Goal: Find specific page/section

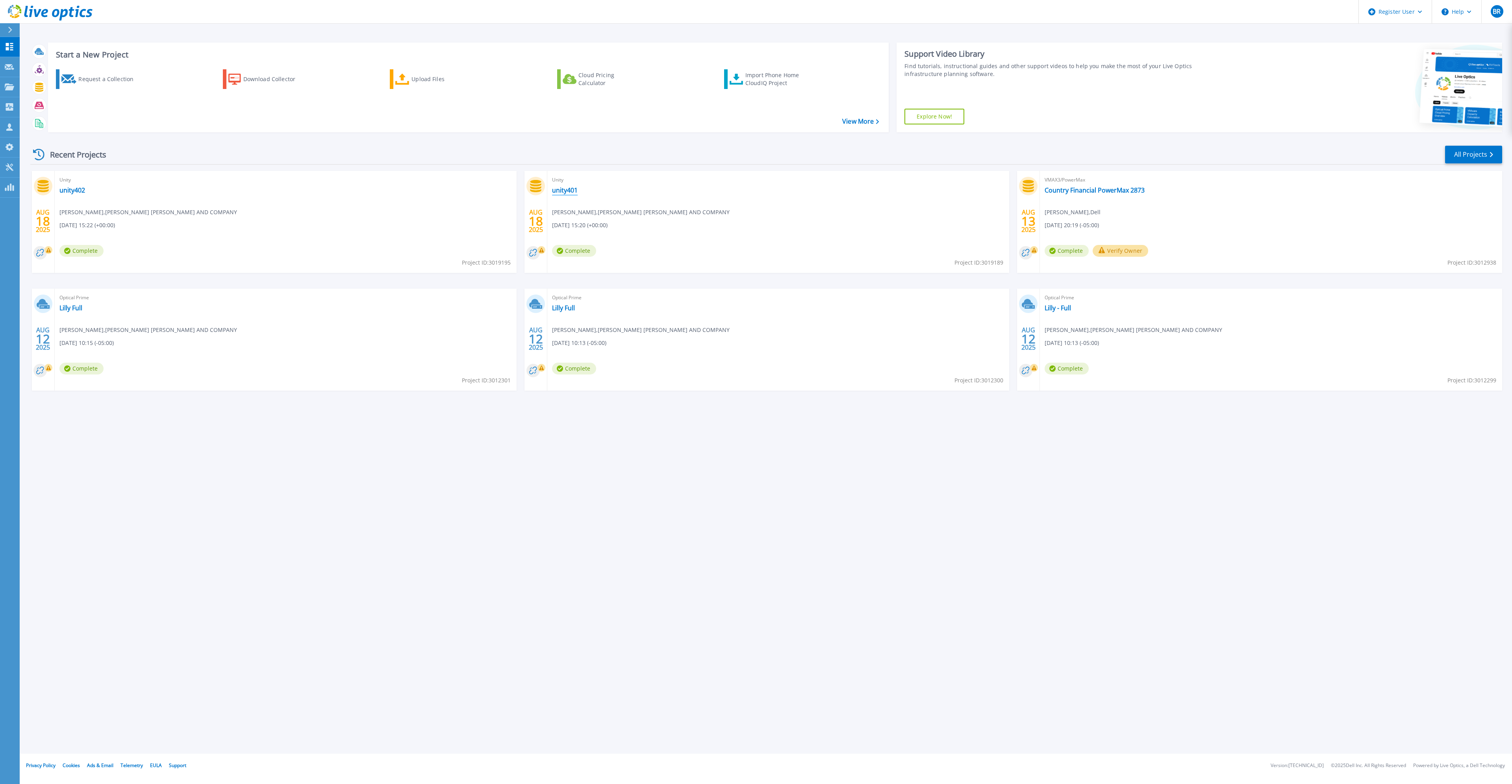
click at [563, 193] on link "unity401" at bounding box center [565, 190] width 25 height 8
click at [65, 186] on link "unity402" at bounding box center [72, 190] width 25 height 8
click at [29, 88] on p "Projects" at bounding box center [31, 87] width 21 height 21
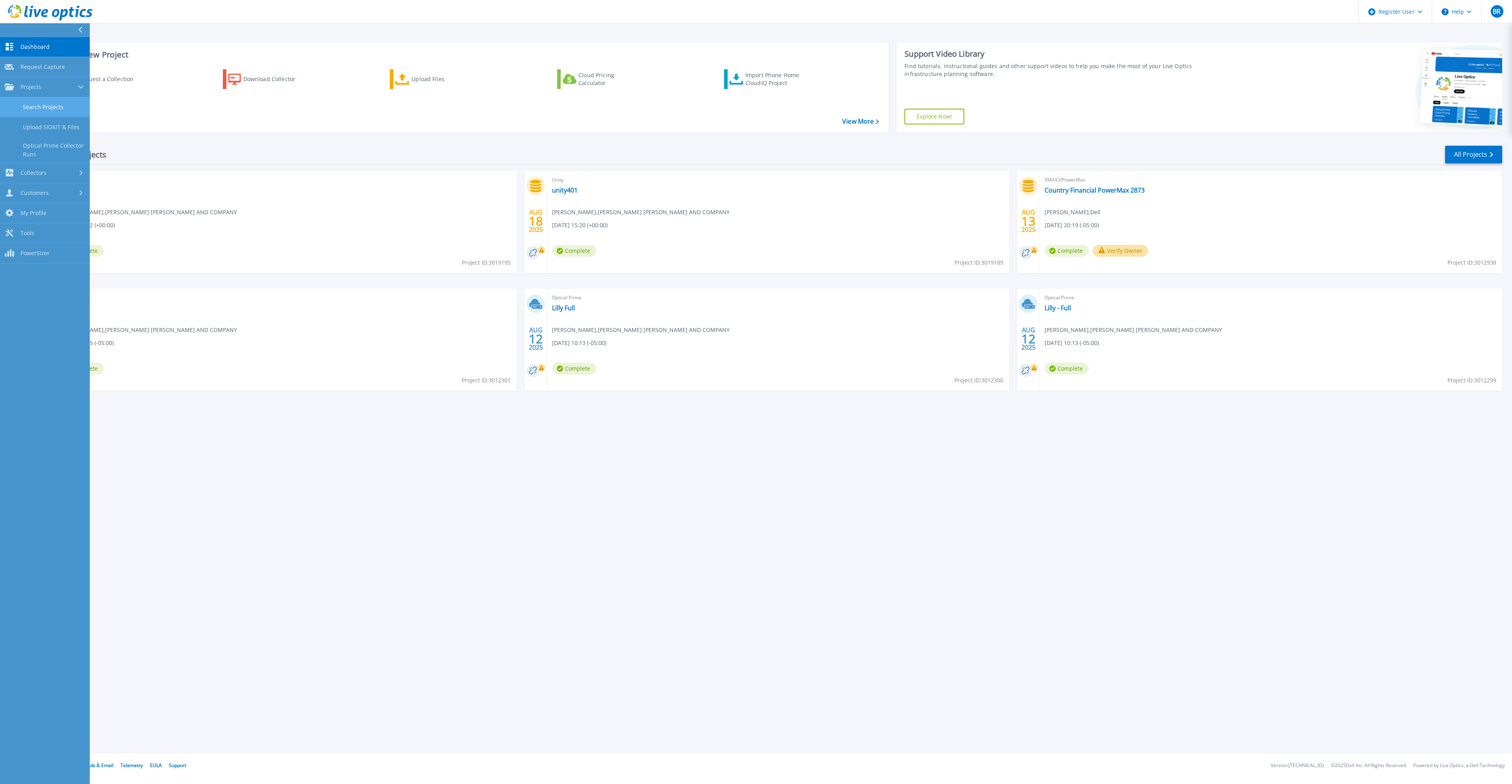
click at [59, 106] on link "Search Projects" at bounding box center [45, 107] width 90 height 20
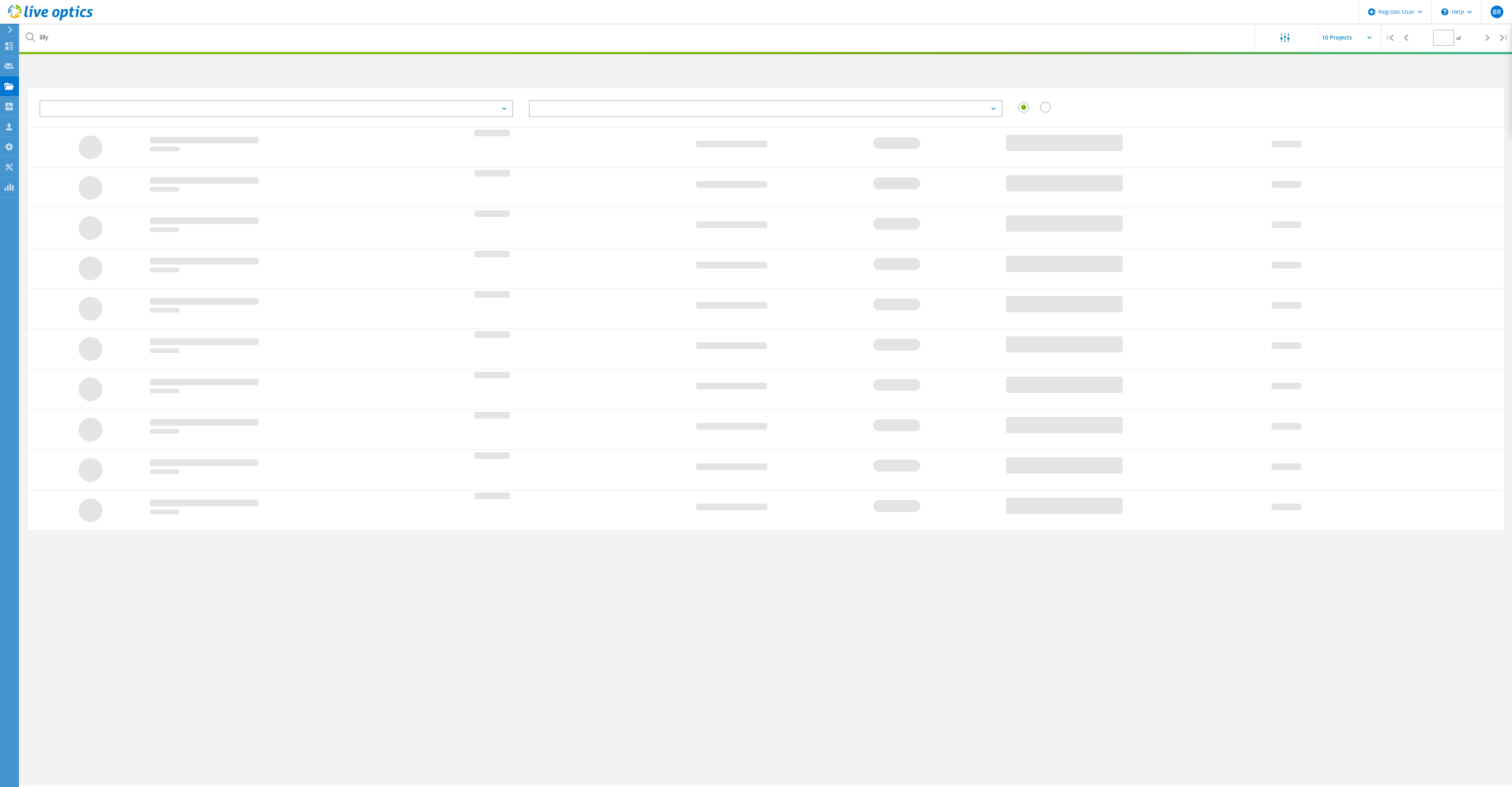
type input "1"
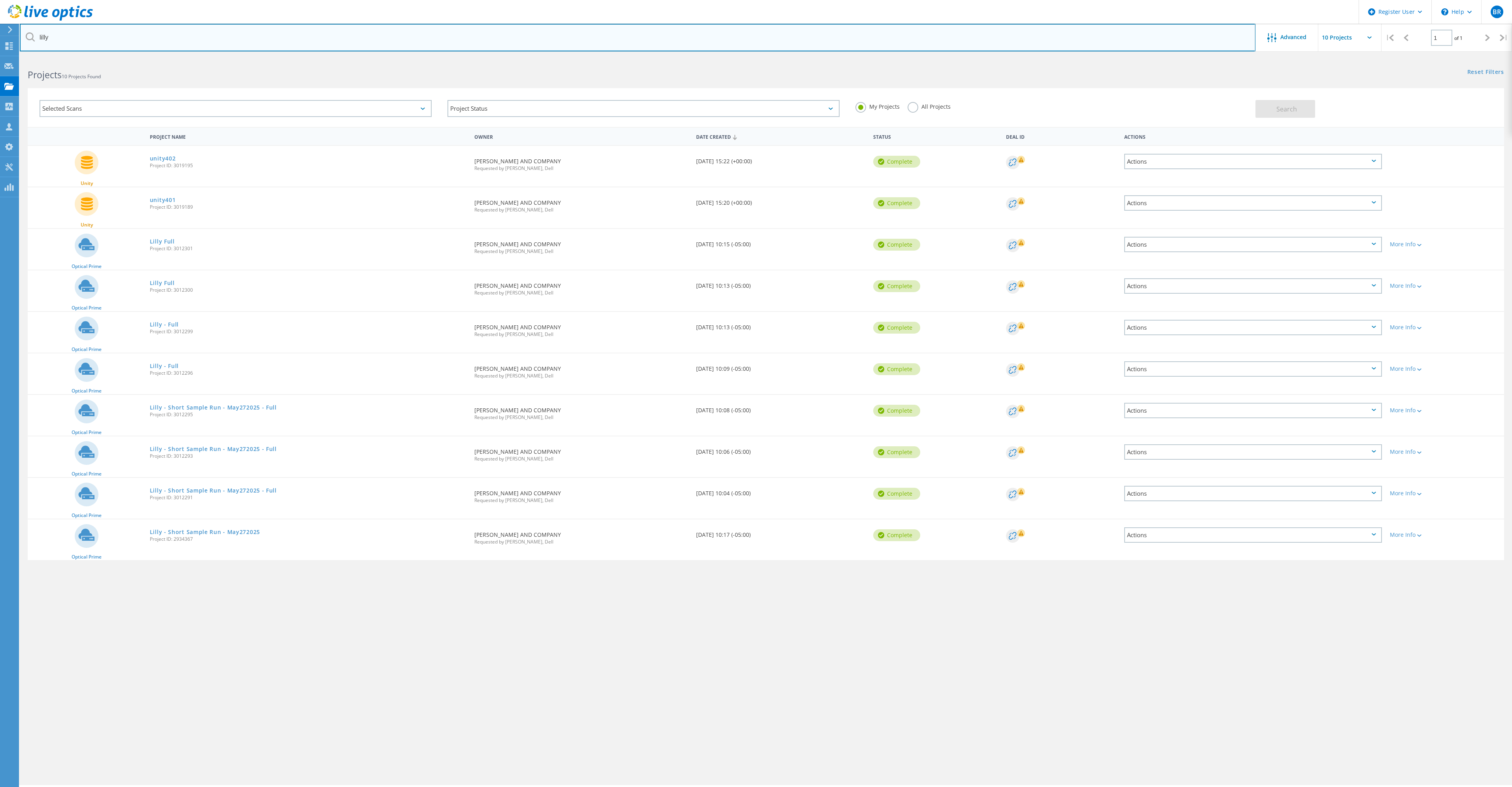
drag, startPoint x: 82, startPoint y: 38, endPoint x: 34, endPoint y: 38, distance: 48.0
click at [34, 38] on div "lilly" at bounding box center [637, 37] width 1235 height 28
type input "srio"
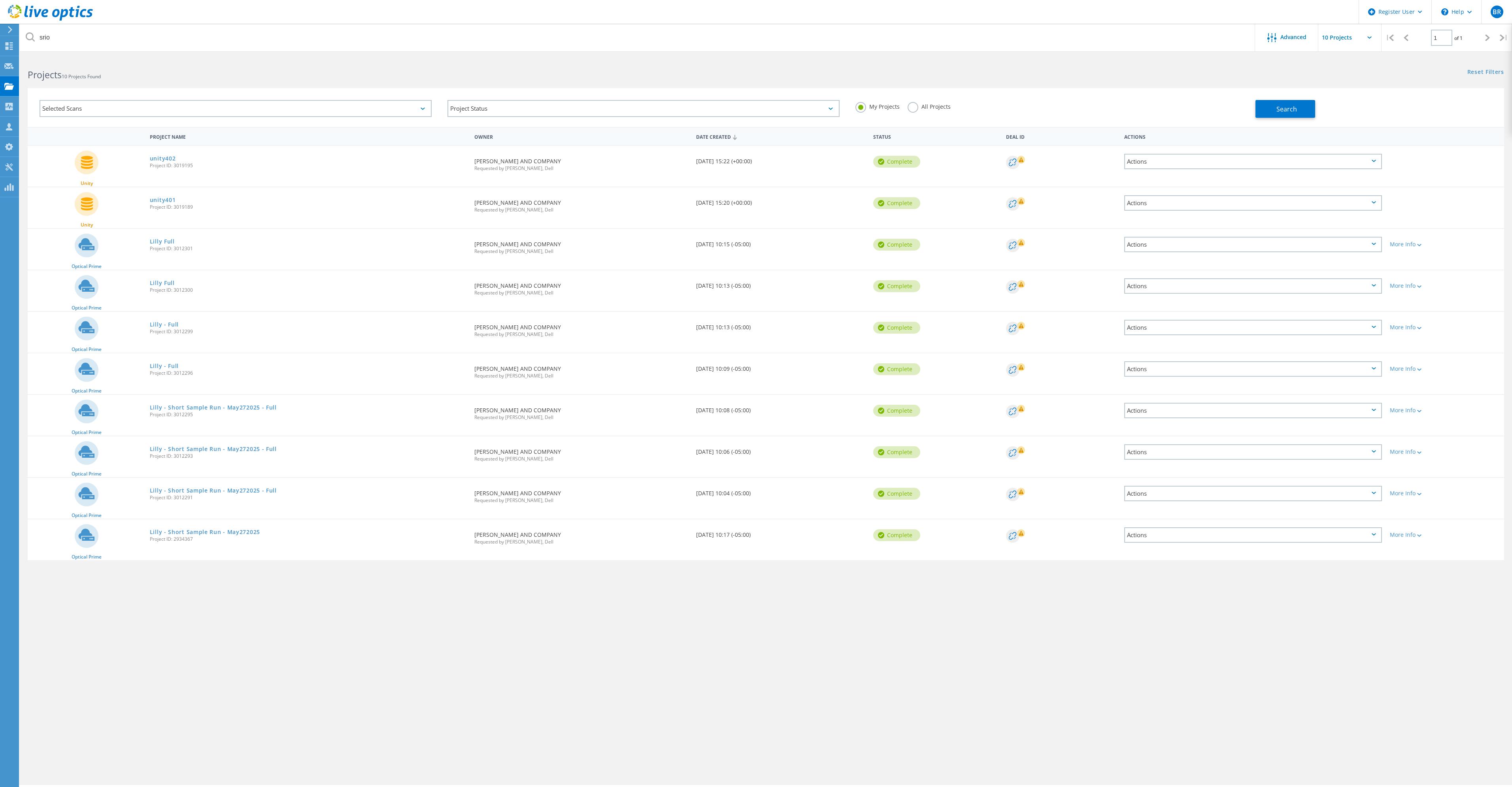
click at [911, 105] on label "All Projects" at bounding box center [929, 105] width 43 height 7
click at [0, 0] on input "All Projects" at bounding box center [0, 0] width 0 height 0
click at [1262, 113] on button "Search" at bounding box center [1285, 109] width 60 height 17
click at [902, 243] on div "In Progress" at bounding box center [898, 245] width 52 height 12
click at [1419, 242] on div at bounding box center [1418, 244] width 6 height 5
